Goal: Check status: Check status

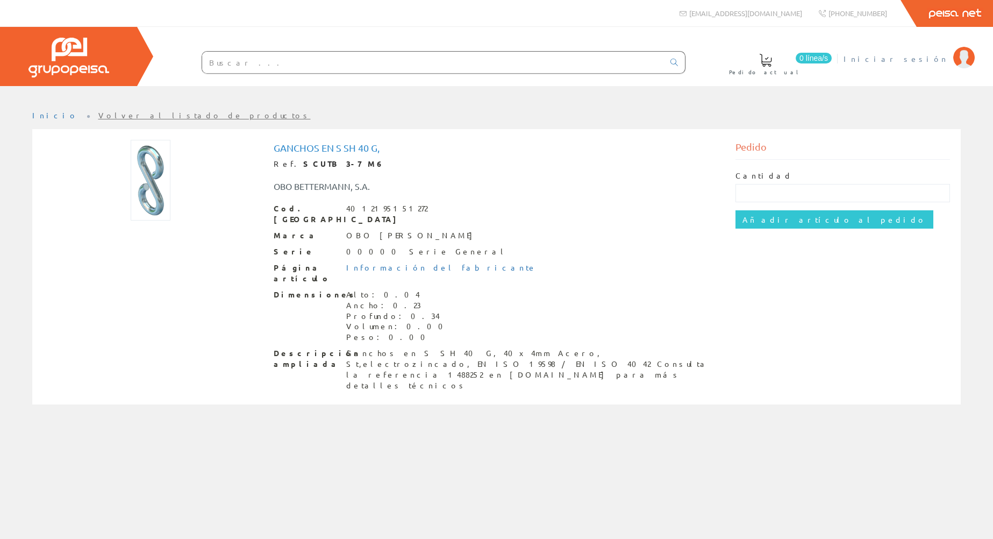
click at [926, 63] on span "Iniciar sesión" at bounding box center [896, 58] width 104 height 11
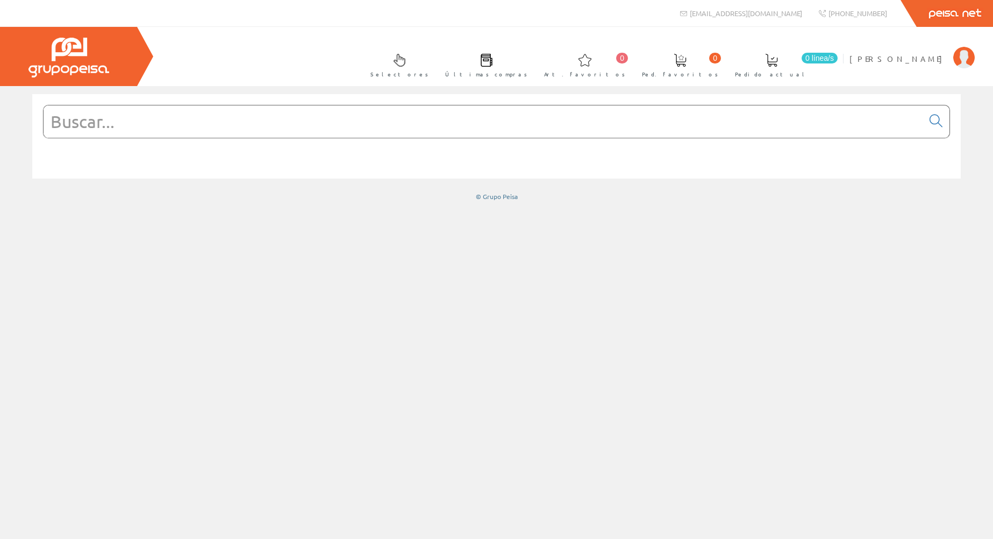
click at [527, 73] on span "Últimas compras" at bounding box center [486, 74] width 82 height 11
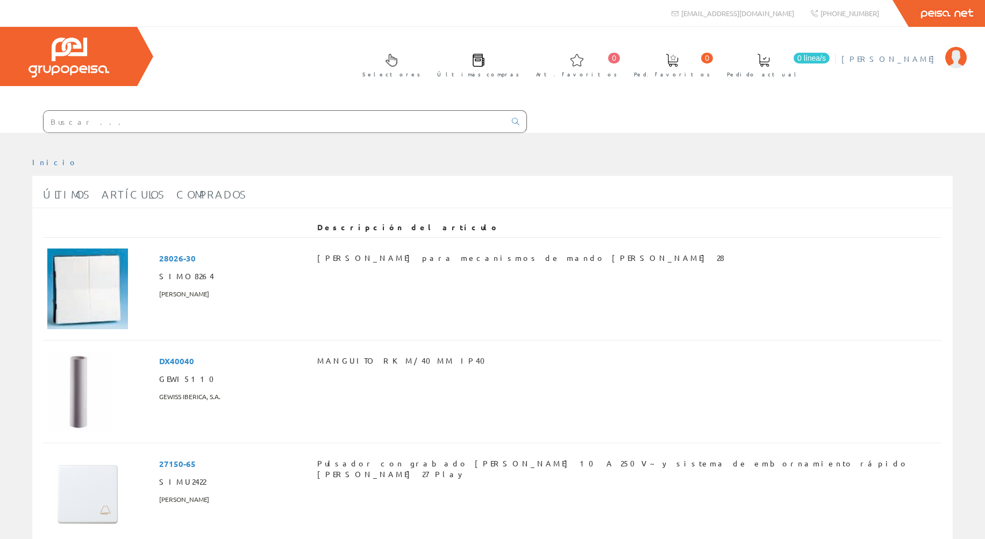
click at [920, 61] on span "David Serrano" at bounding box center [890, 58] width 98 height 11
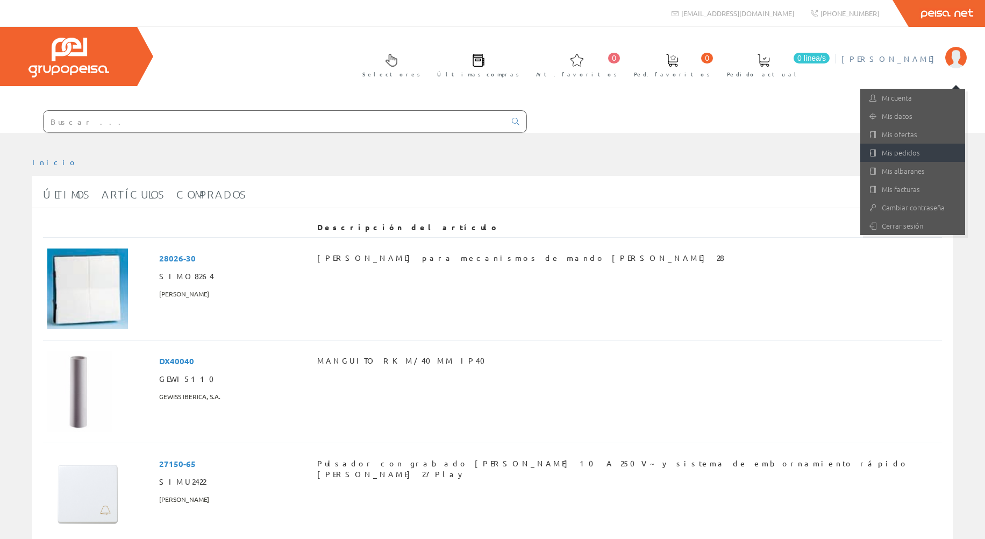
click at [925, 151] on link "Mis pedidos" at bounding box center [912, 153] width 105 height 18
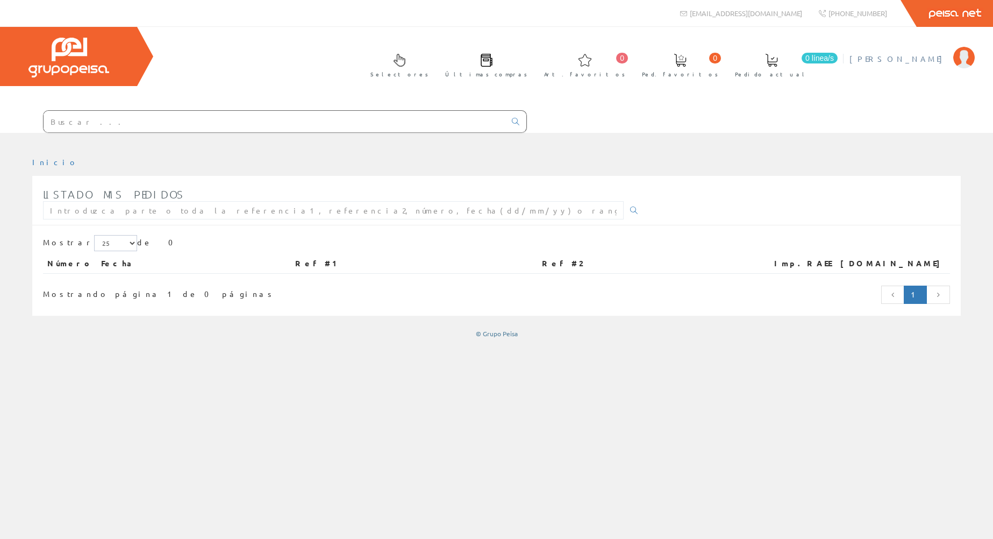
click at [931, 63] on span "David Serrano" at bounding box center [898, 58] width 98 height 11
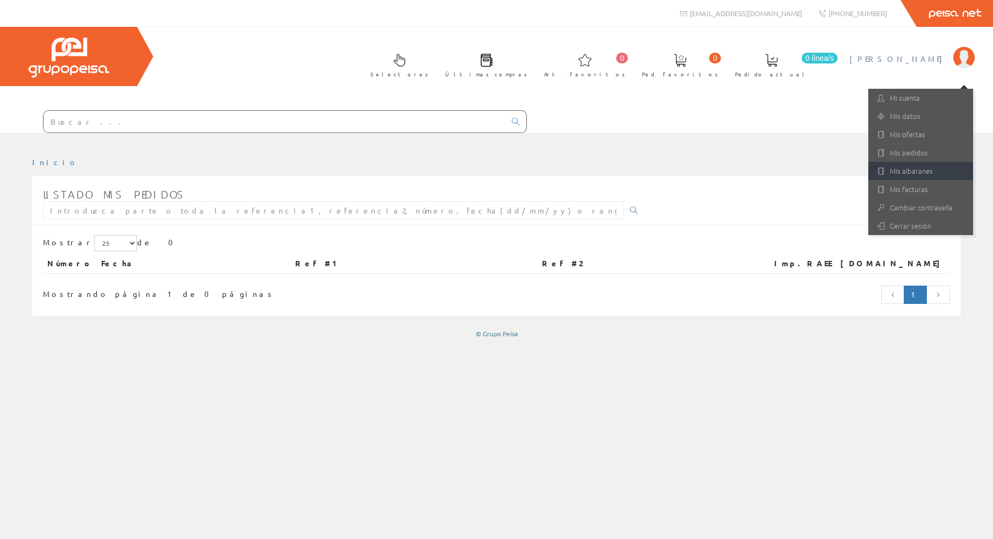
click at [927, 169] on link "Mis albaranes" at bounding box center [920, 171] width 105 height 18
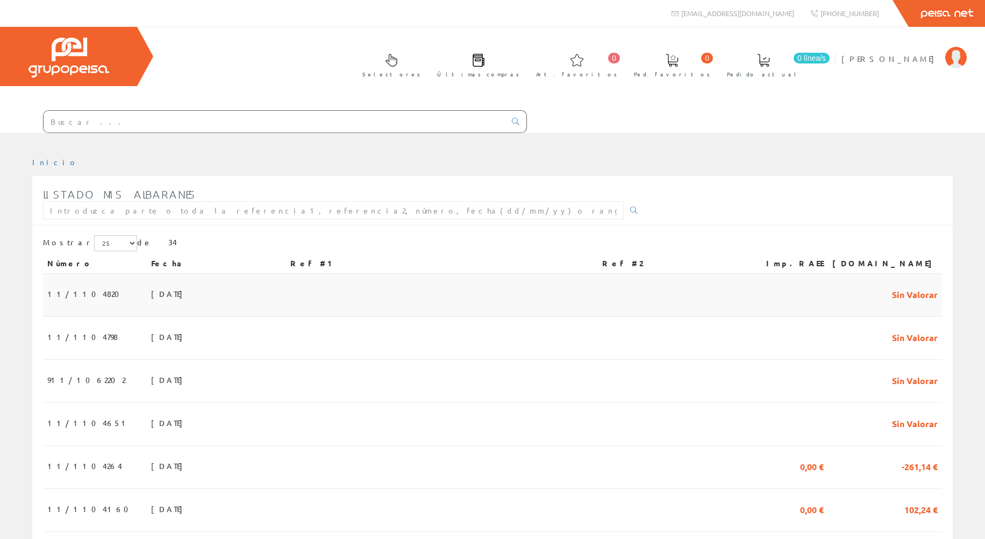
click at [151, 292] on span "[DATE]" at bounding box center [169, 293] width 37 height 18
click at [151, 335] on span "12/08/2025" at bounding box center [169, 336] width 37 height 18
click at [151, 382] on span "[DATE]" at bounding box center [169, 379] width 37 height 18
click at [151, 430] on span "05/08/2025" at bounding box center [169, 422] width 37 height 18
click at [151, 468] on span "23/07/2025" at bounding box center [169, 465] width 37 height 18
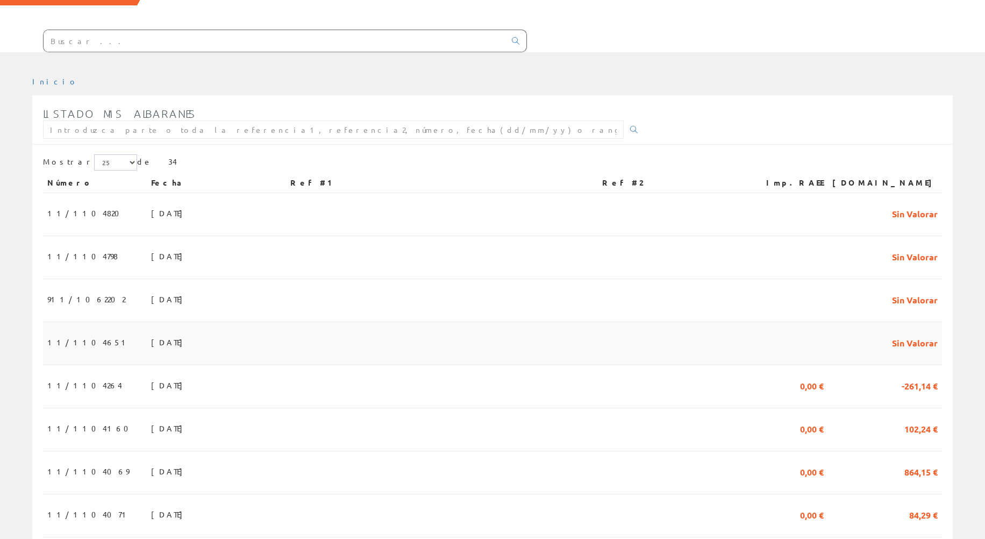
scroll to position [108, 0]
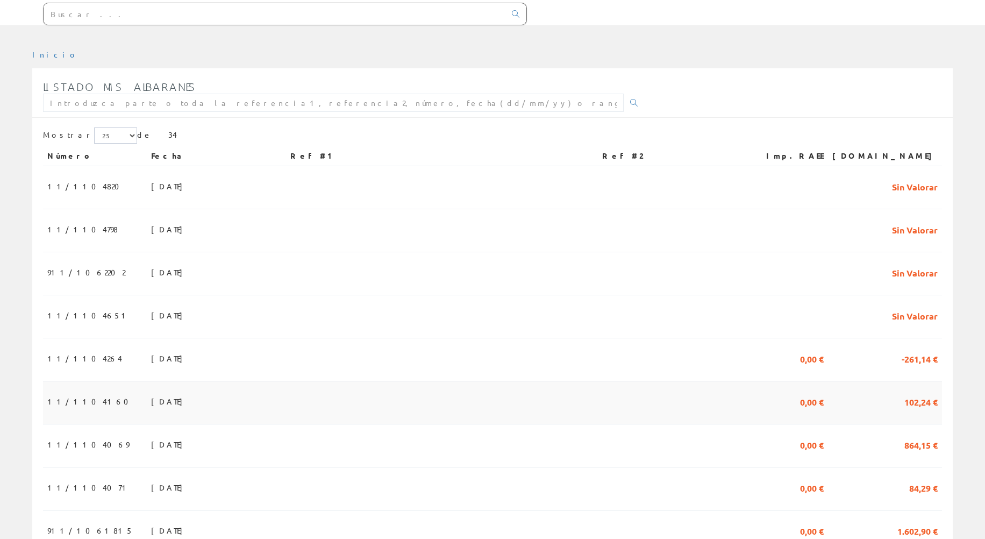
click at [151, 403] on span "[DATE]" at bounding box center [169, 401] width 37 height 18
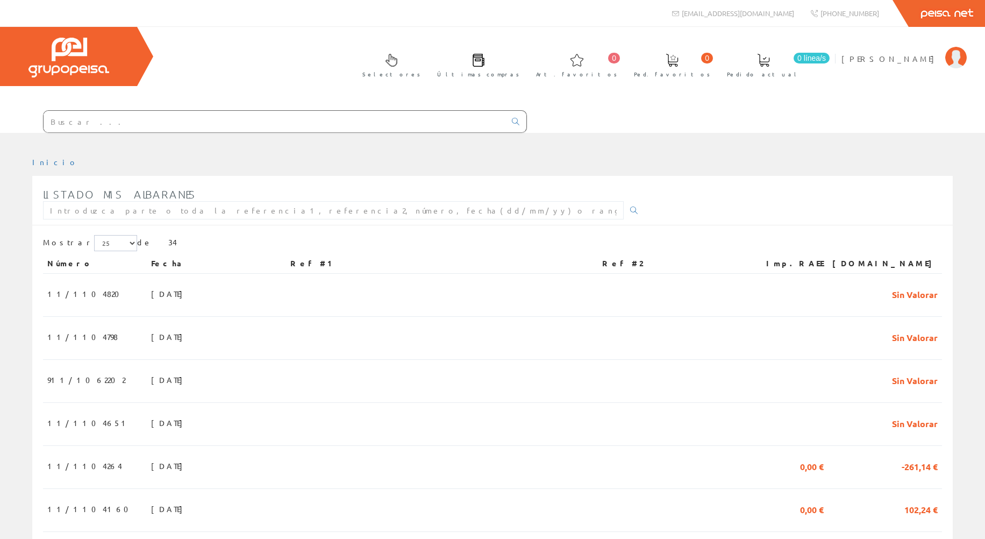
scroll to position [108, 0]
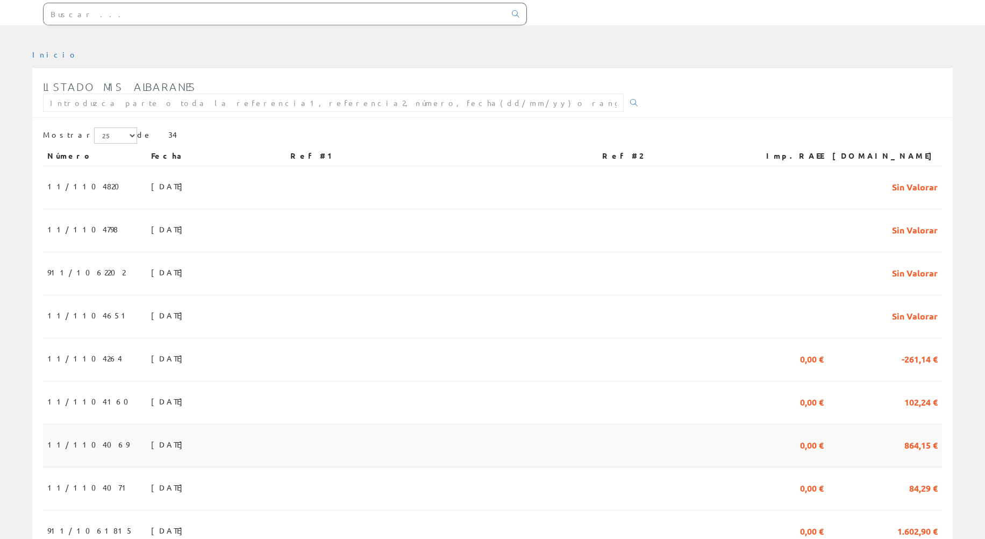
click at [151, 449] on span "17/07/2025" at bounding box center [169, 444] width 37 height 18
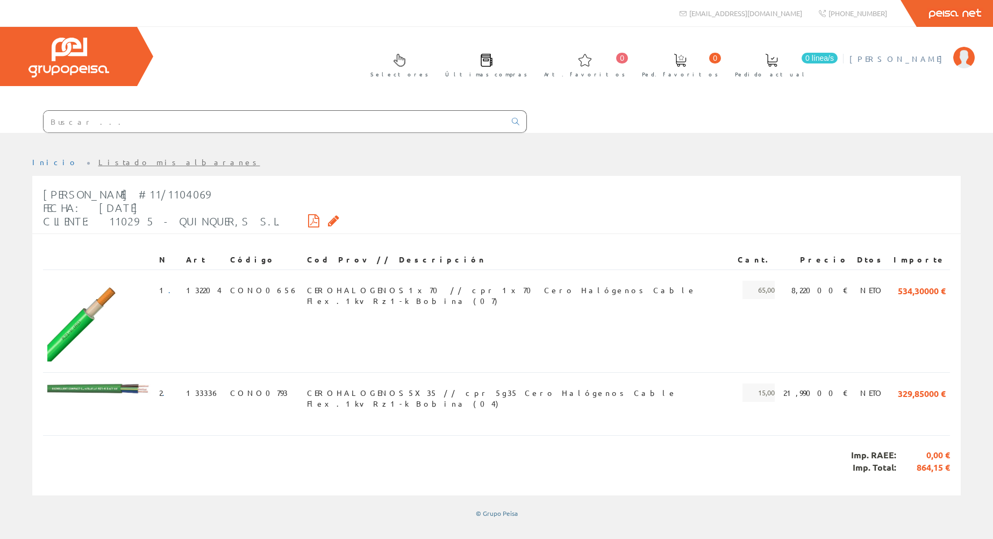
click at [921, 60] on span "[PERSON_NAME]" at bounding box center [898, 58] width 98 height 11
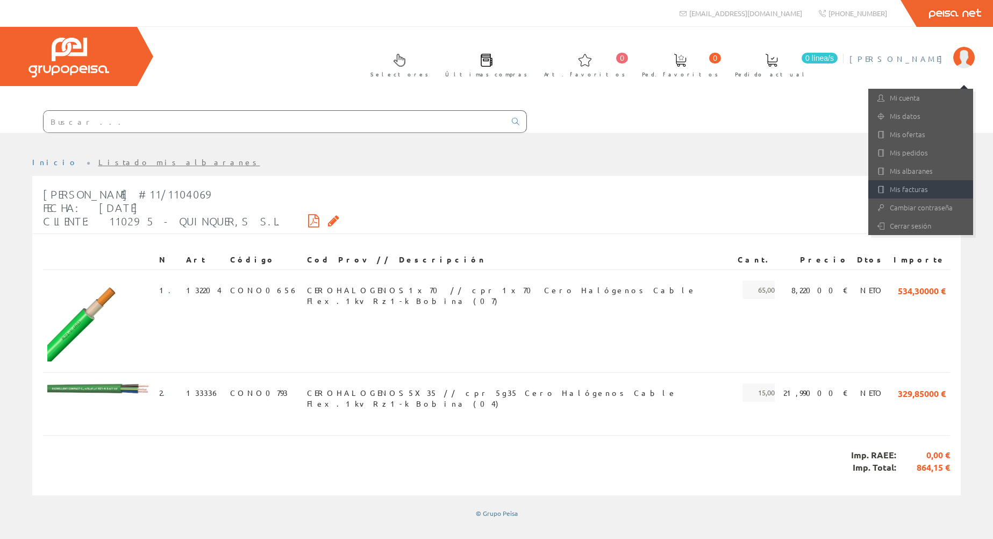
click at [925, 183] on link "Mis facturas" at bounding box center [920, 189] width 105 height 18
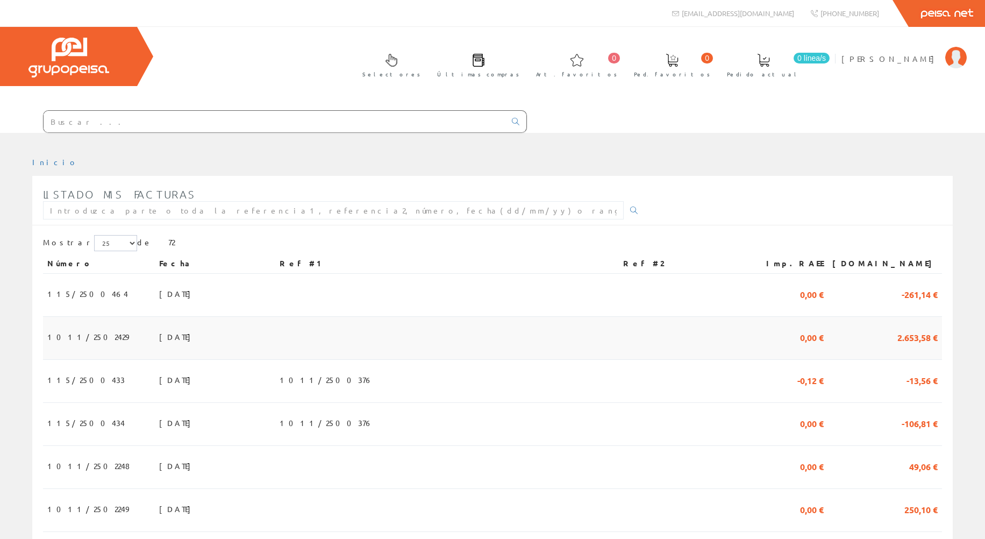
click at [159, 336] on span "[DATE]" at bounding box center [177, 336] width 37 height 18
